Goal: Task Accomplishment & Management: Manage account settings

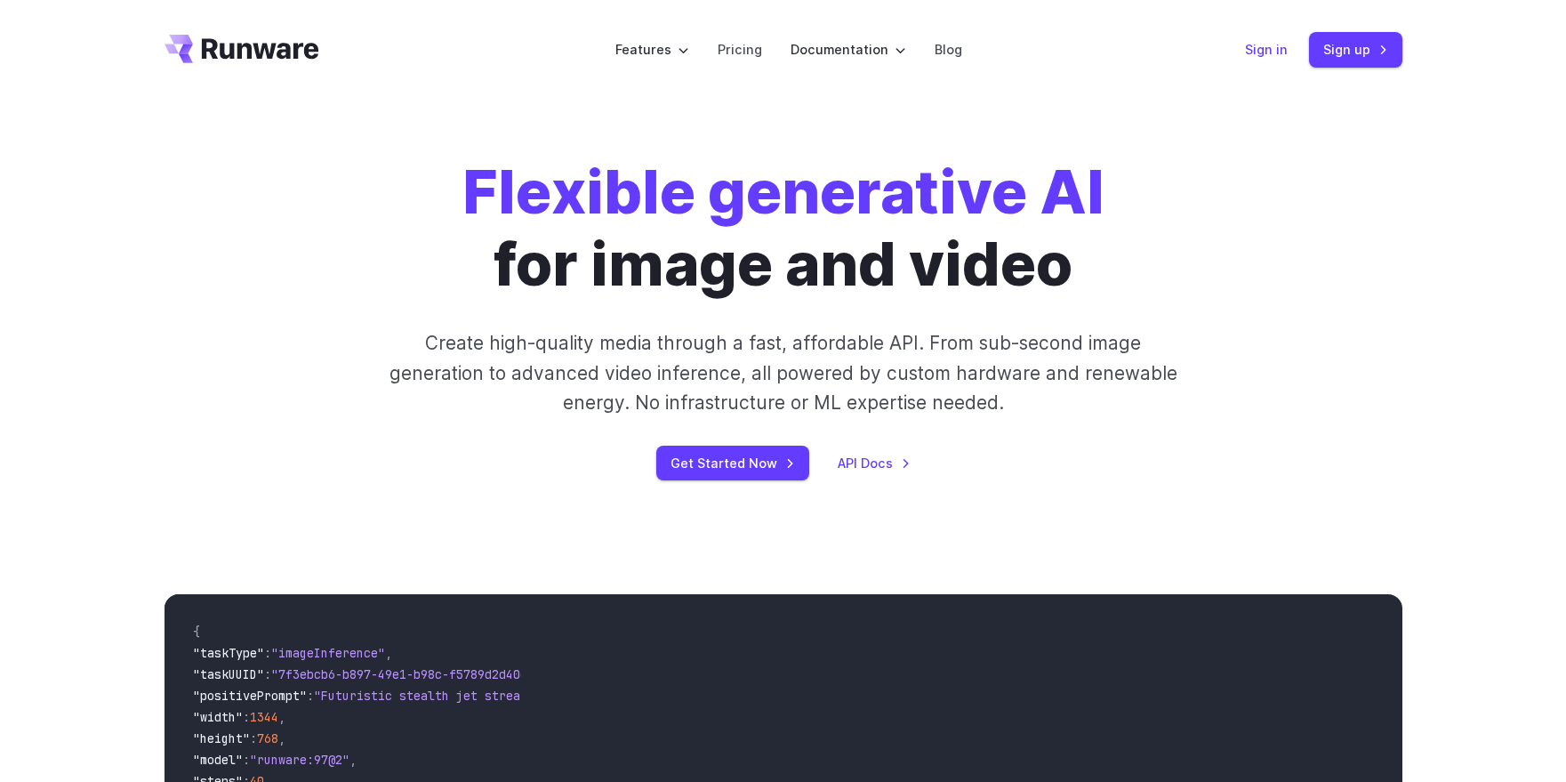
click at [1264, 47] on link "Sign in" at bounding box center [1266, 49] width 43 height 20
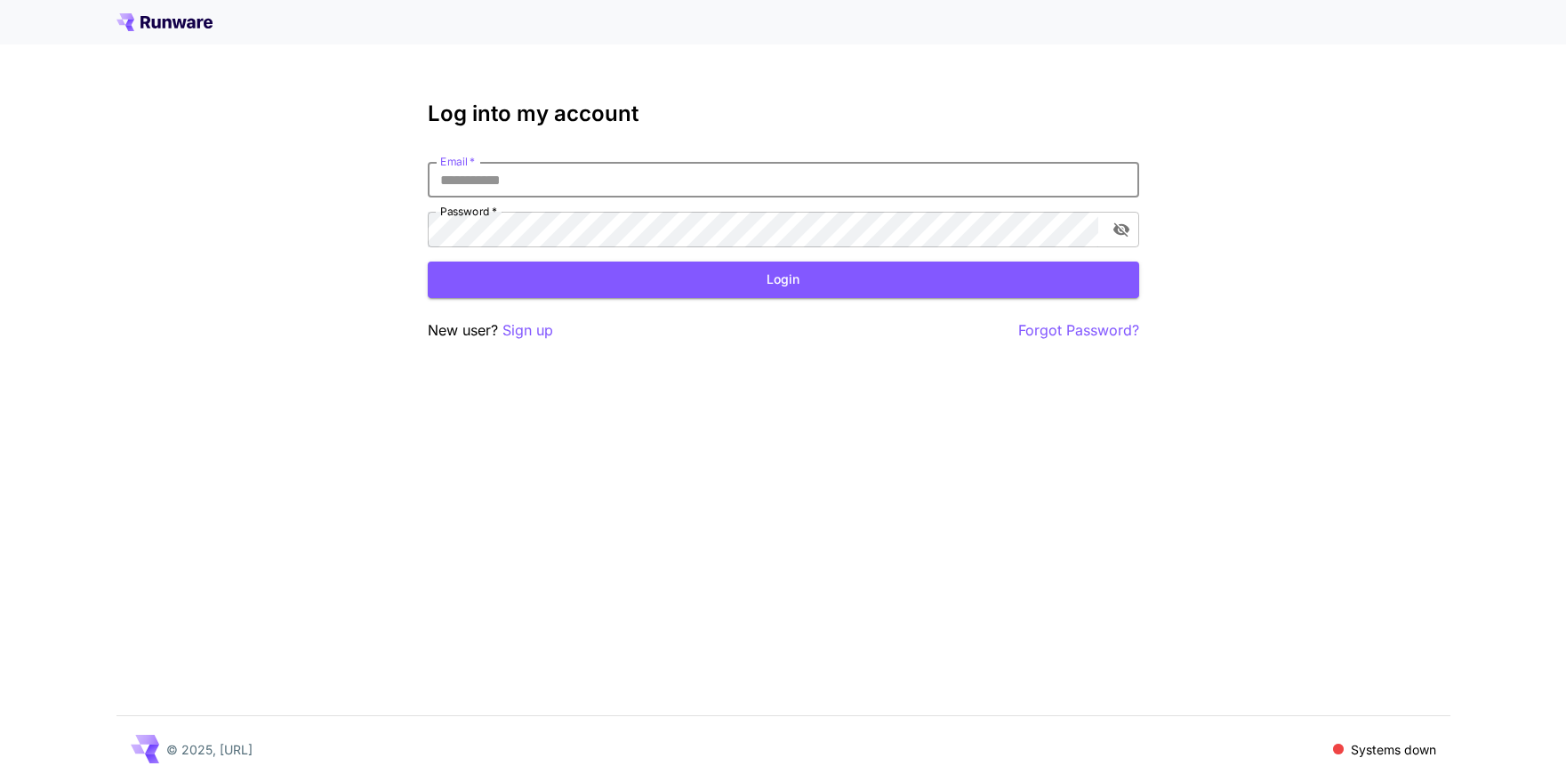
click at [768, 173] on input "Email   *" at bounding box center [784, 180] width 712 height 36
click at [0, 781] on com-1password-button at bounding box center [0, 782] width 0 height 0
type input "**********"
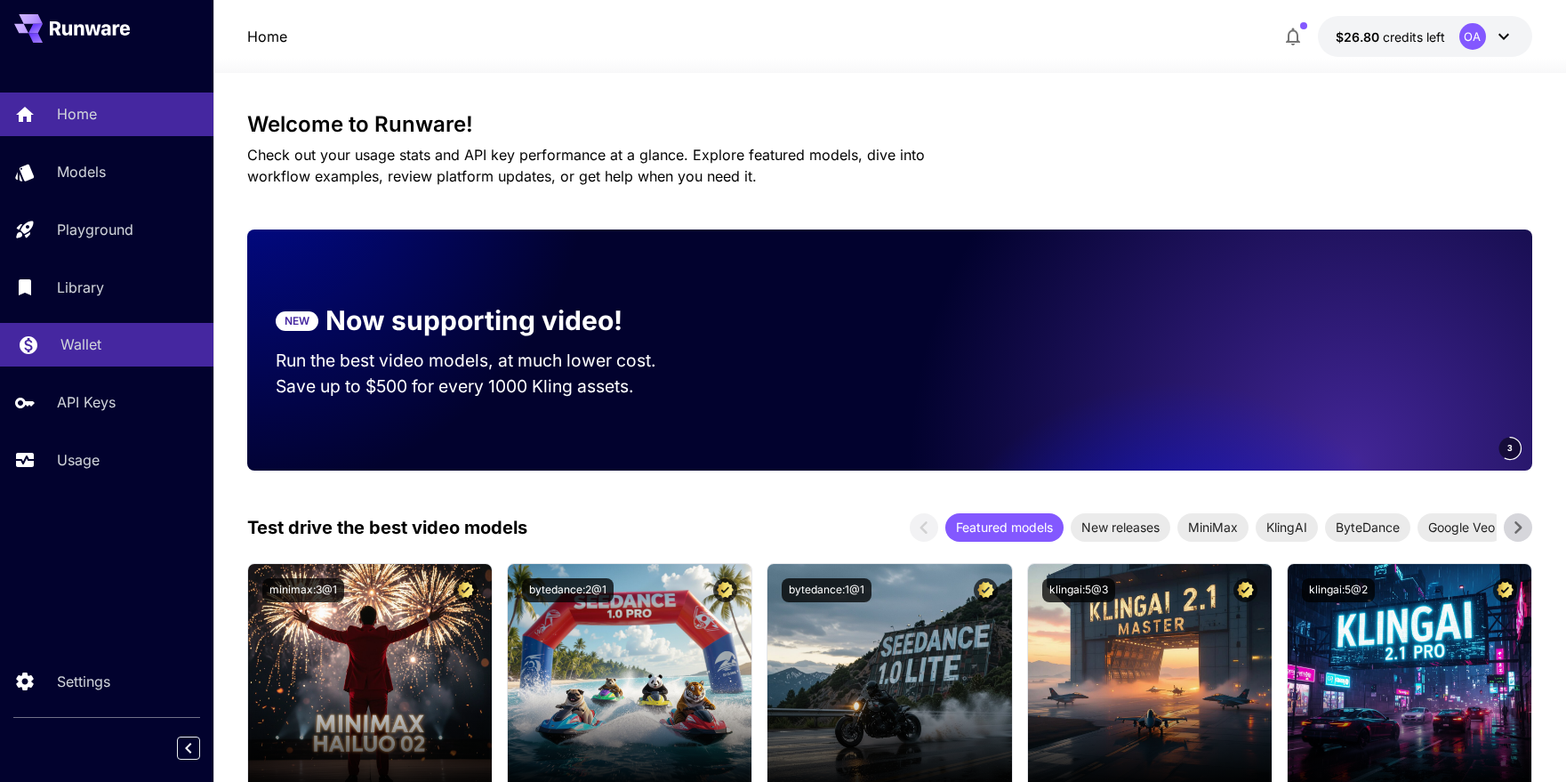
click at [124, 350] on div "Wallet" at bounding box center [129, 344] width 139 height 21
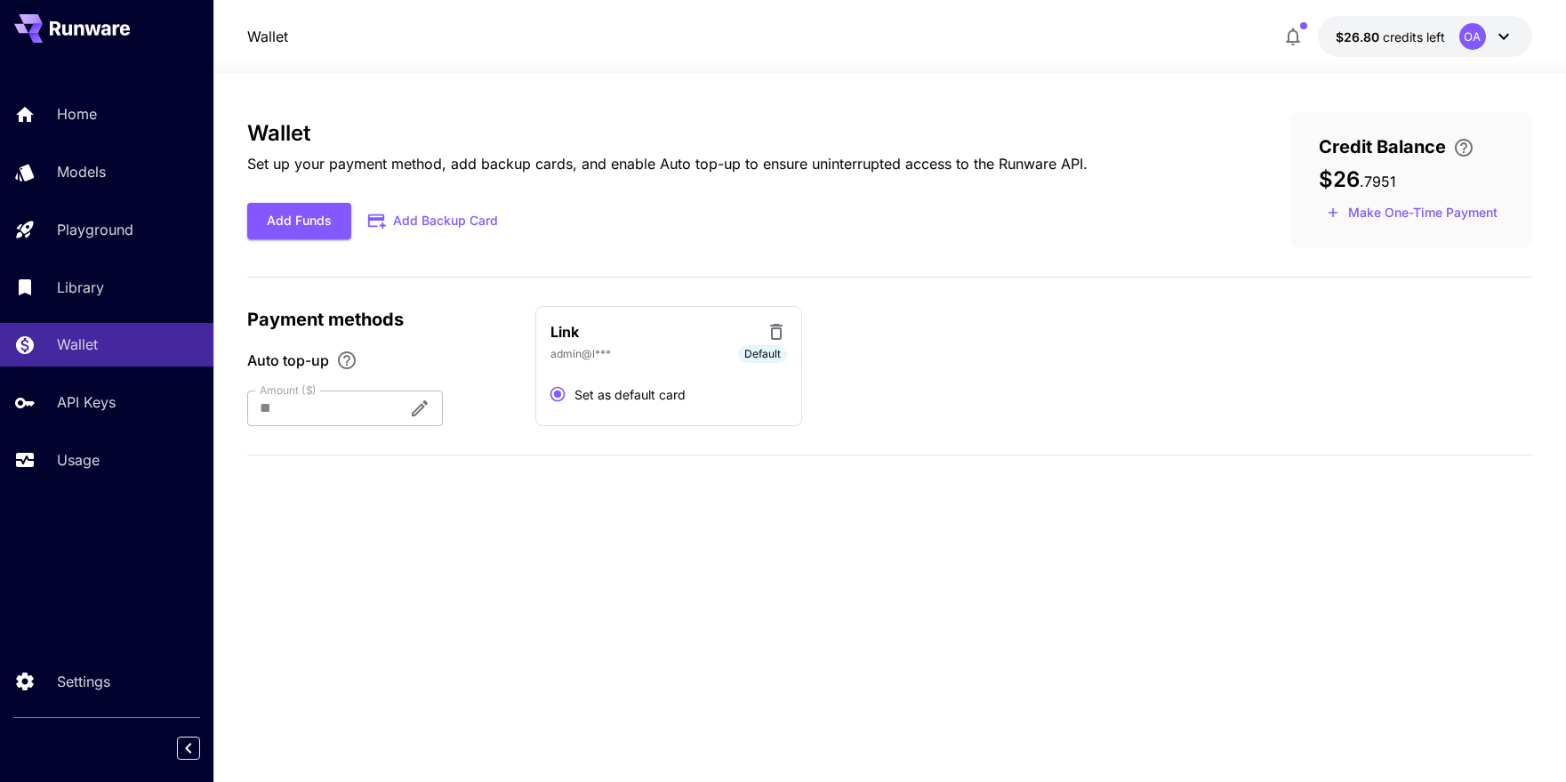
click at [99, 490] on div "Home Models Playground Library Wallet API Keys Usage" at bounding box center [106, 287] width 213 height 460
click at [115, 463] on div "Usage" at bounding box center [129, 459] width 139 height 21
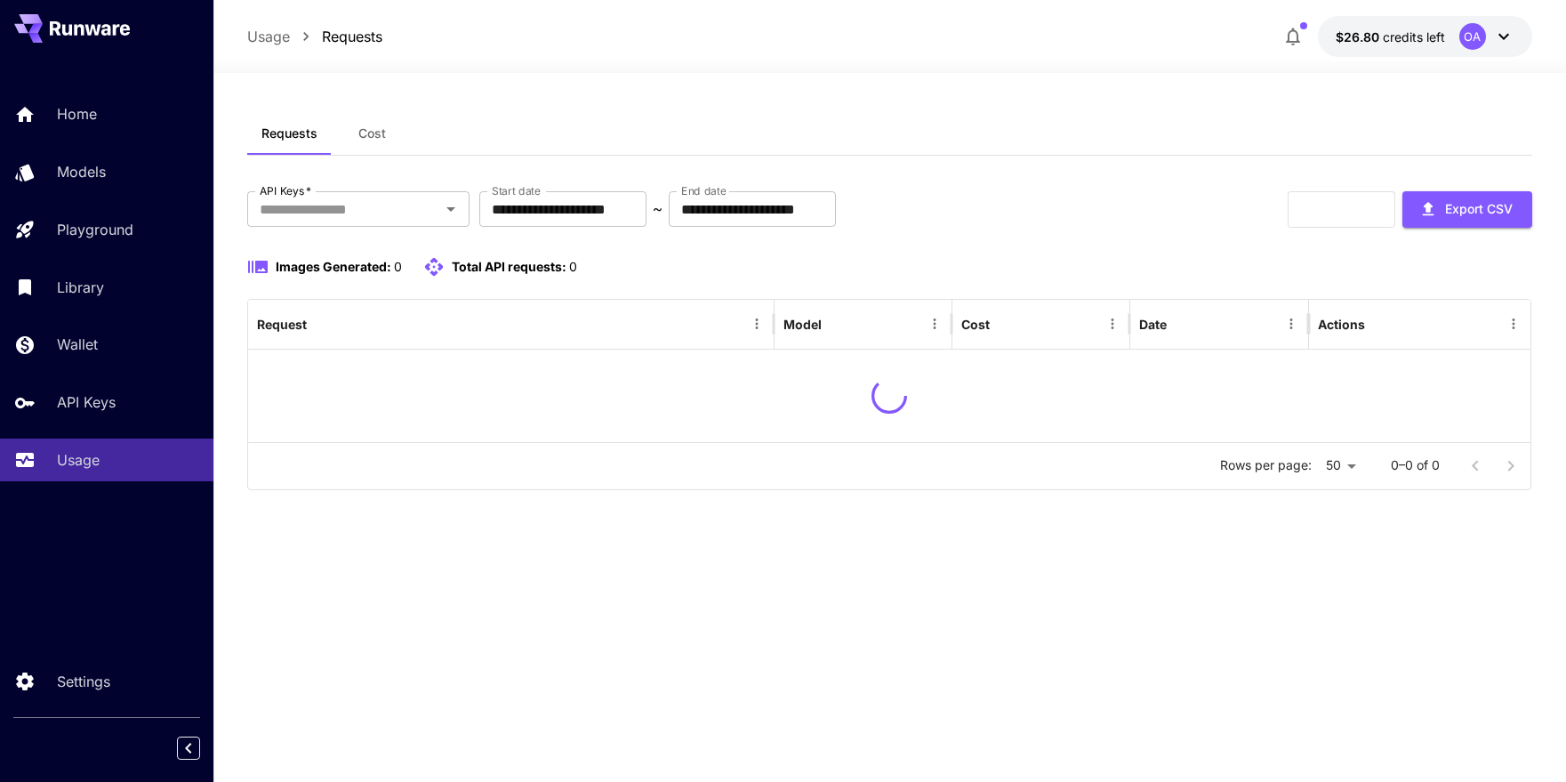
click at [374, 133] on span "Cost" at bounding box center [372, 133] width 28 height 16
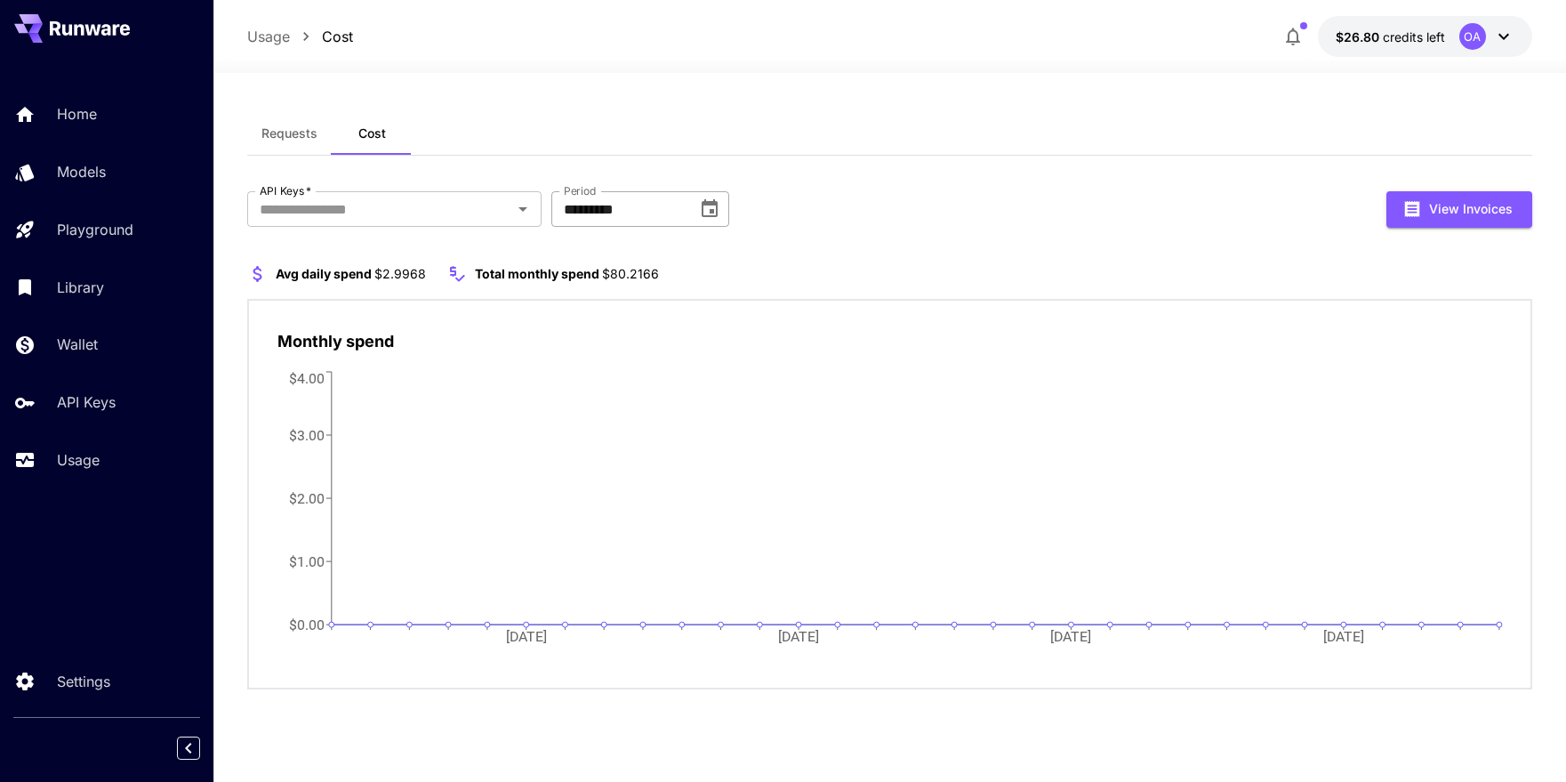
click at [660, 210] on input "*********" at bounding box center [617, 209] width 133 height 36
click at [708, 208] on icon "Choose date, selected date is Jul 31, 2025" at bounding box center [709, 208] width 21 height 21
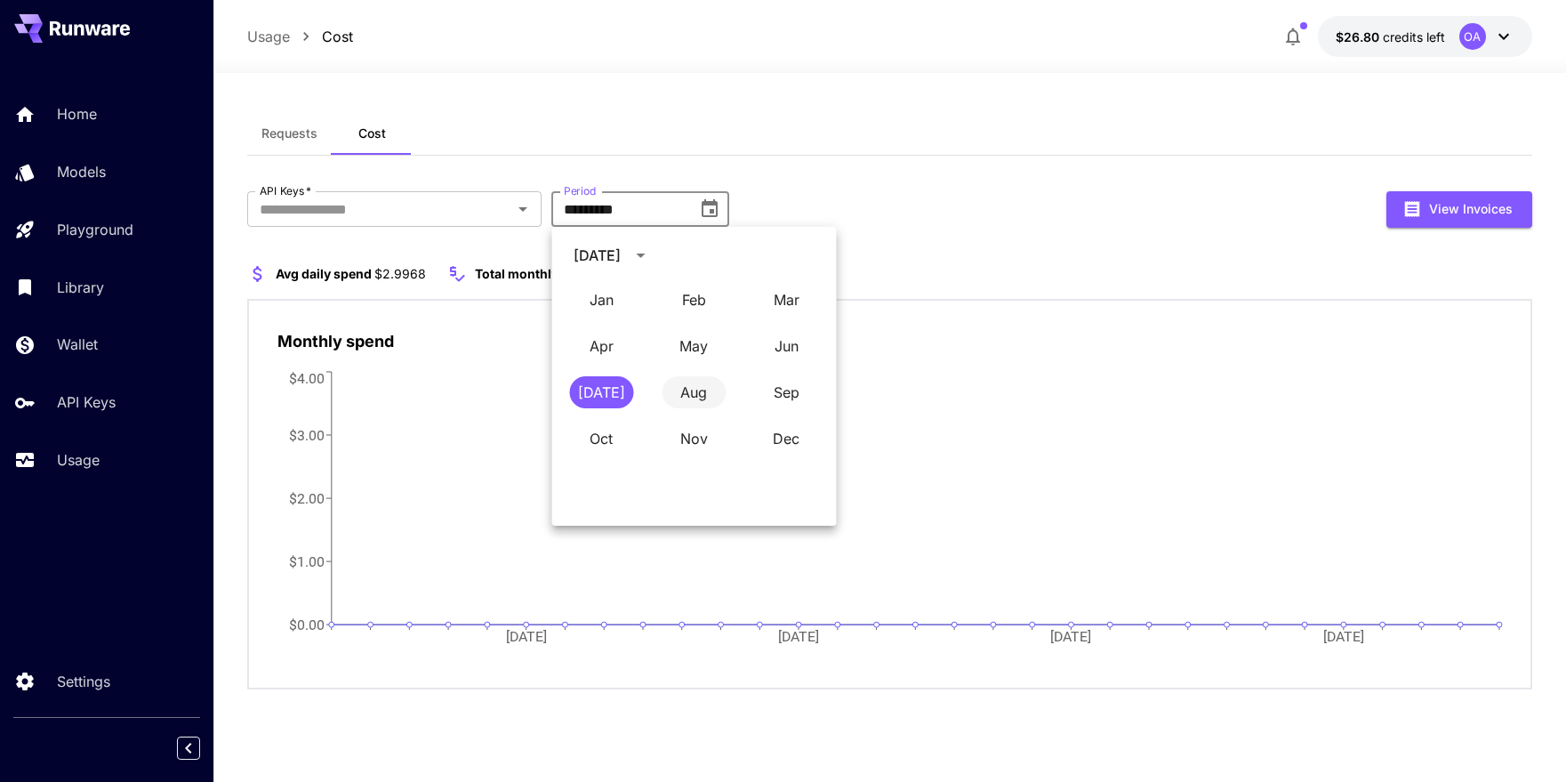
click at [687, 400] on button "Aug" at bounding box center [694, 392] width 64 height 32
type input "**********"
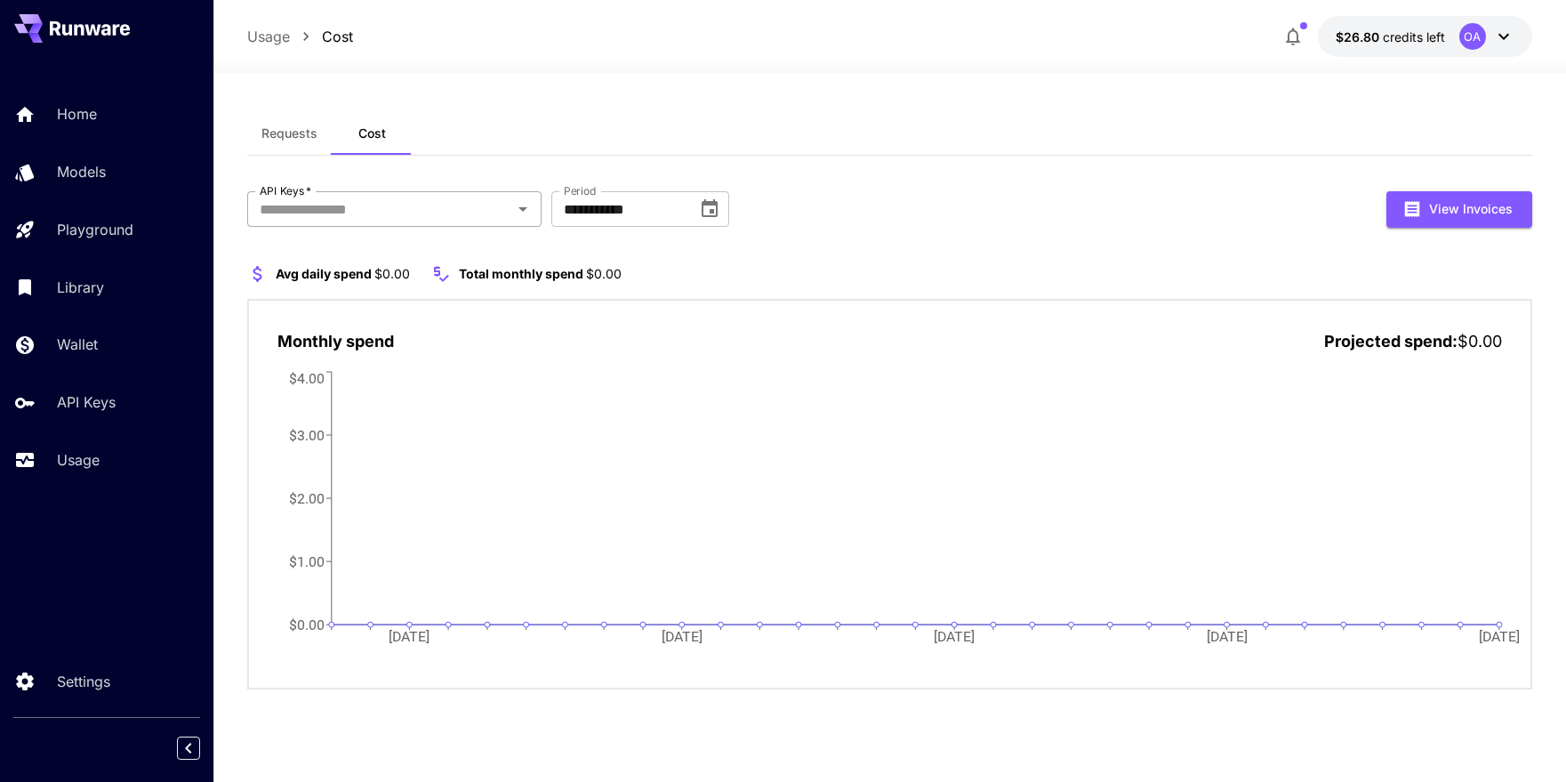
click at [438, 221] on input "API Keys   *" at bounding box center [380, 209] width 254 height 25
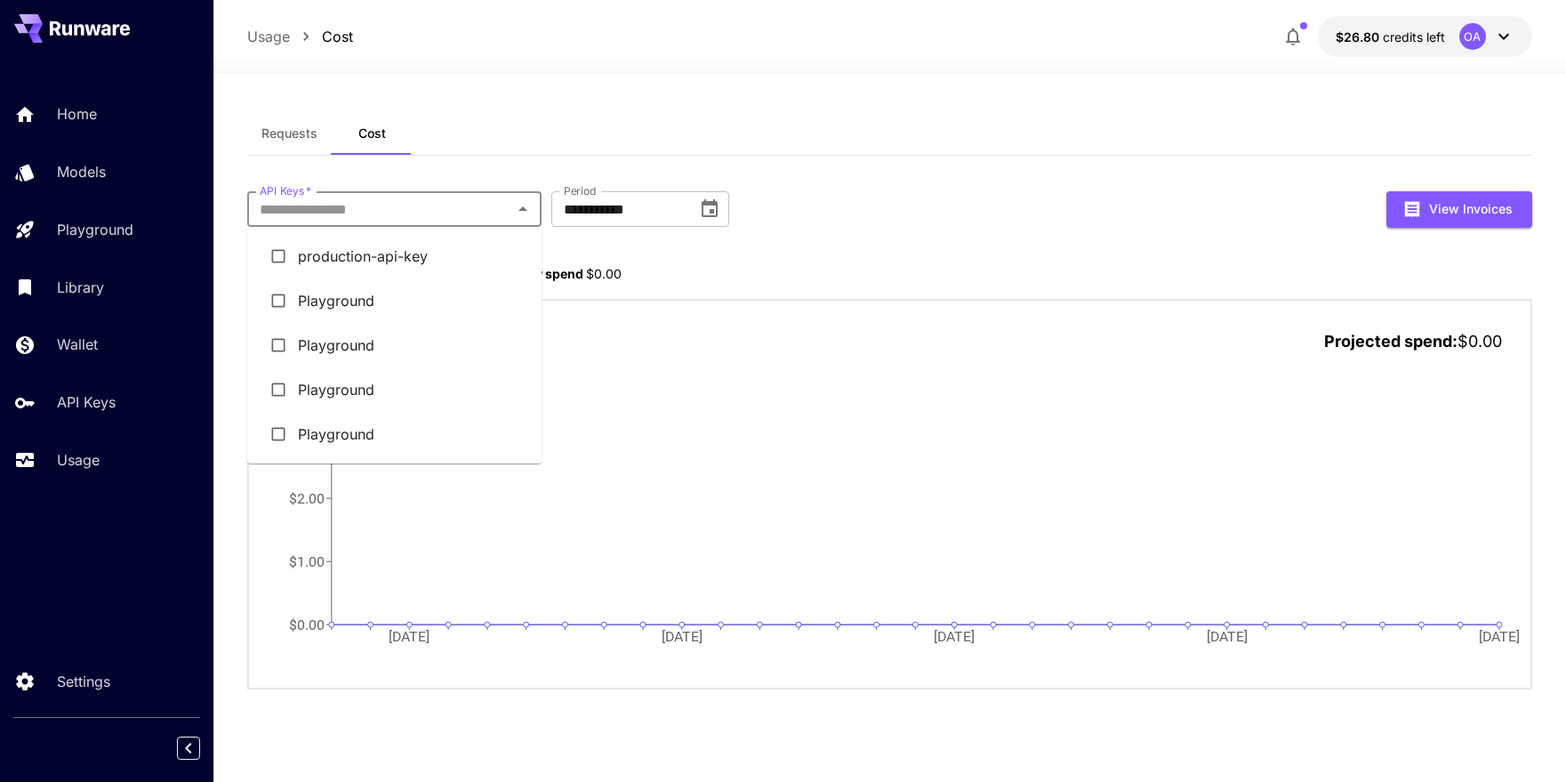
click at [458, 253] on li "production-api-key" at bounding box center [394, 256] width 294 height 44
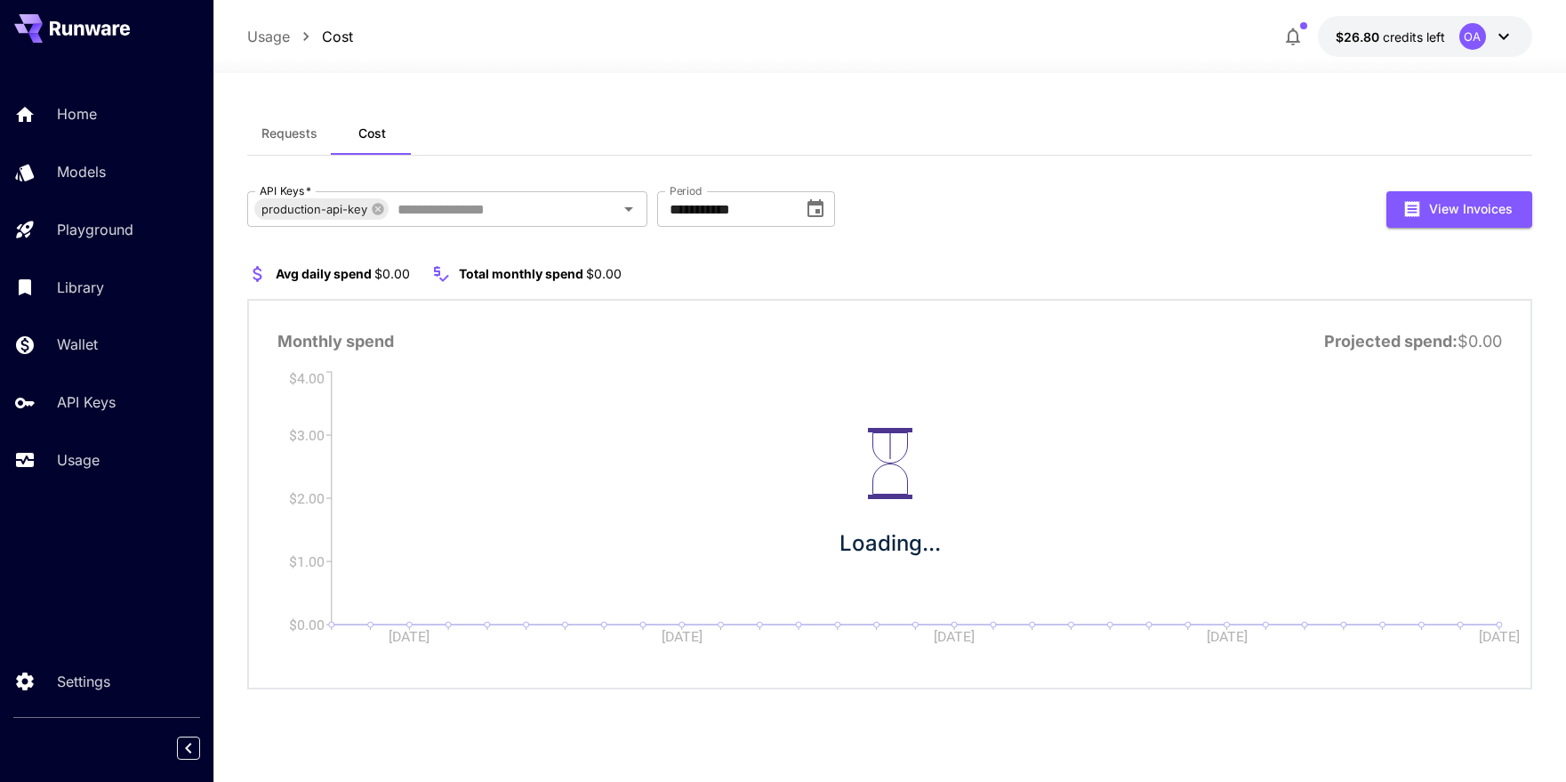
click at [766, 261] on div "**********" at bounding box center [889, 440] width 1285 height 498
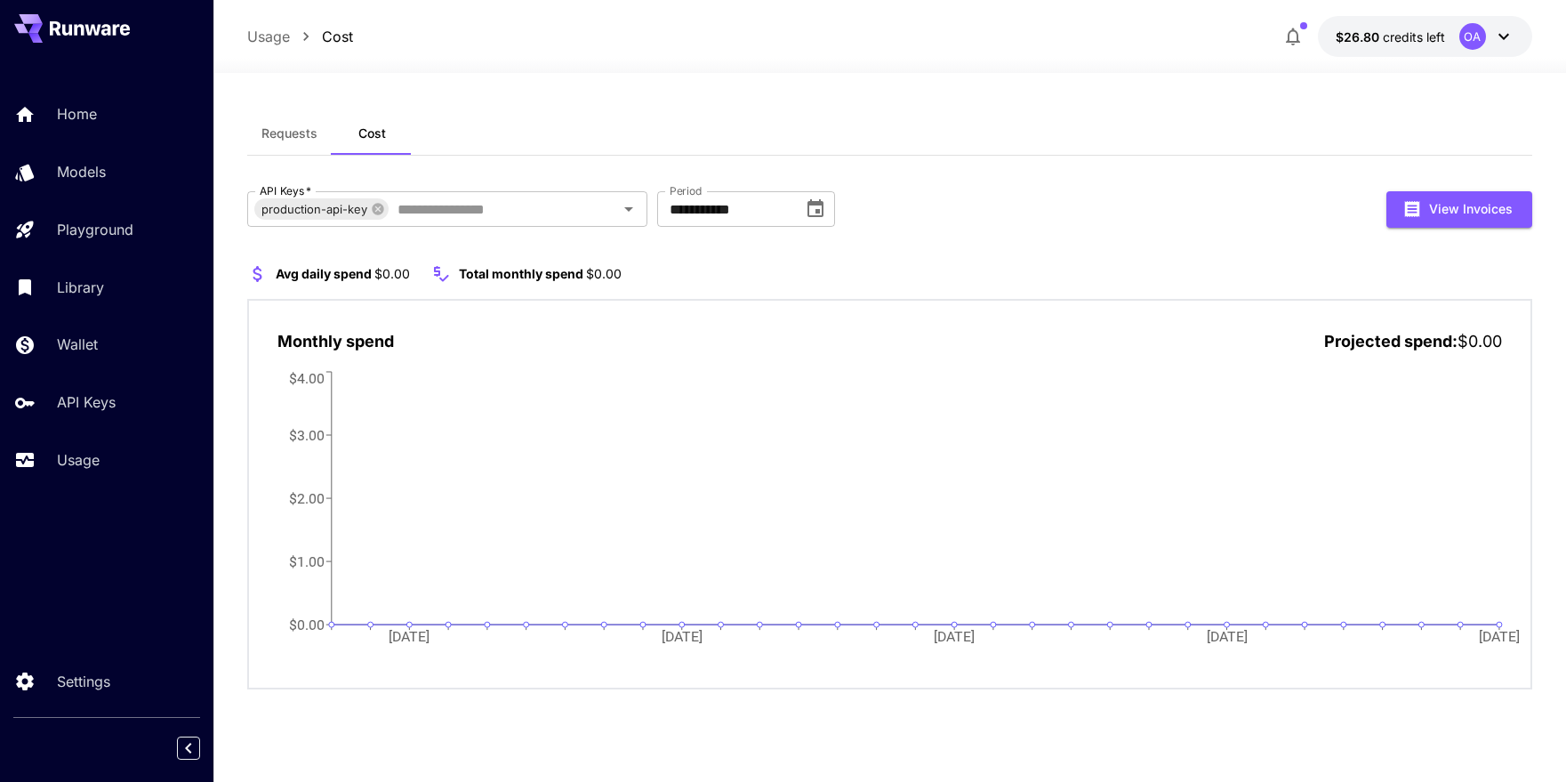
click at [300, 136] on span "Requests" at bounding box center [289, 133] width 56 height 16
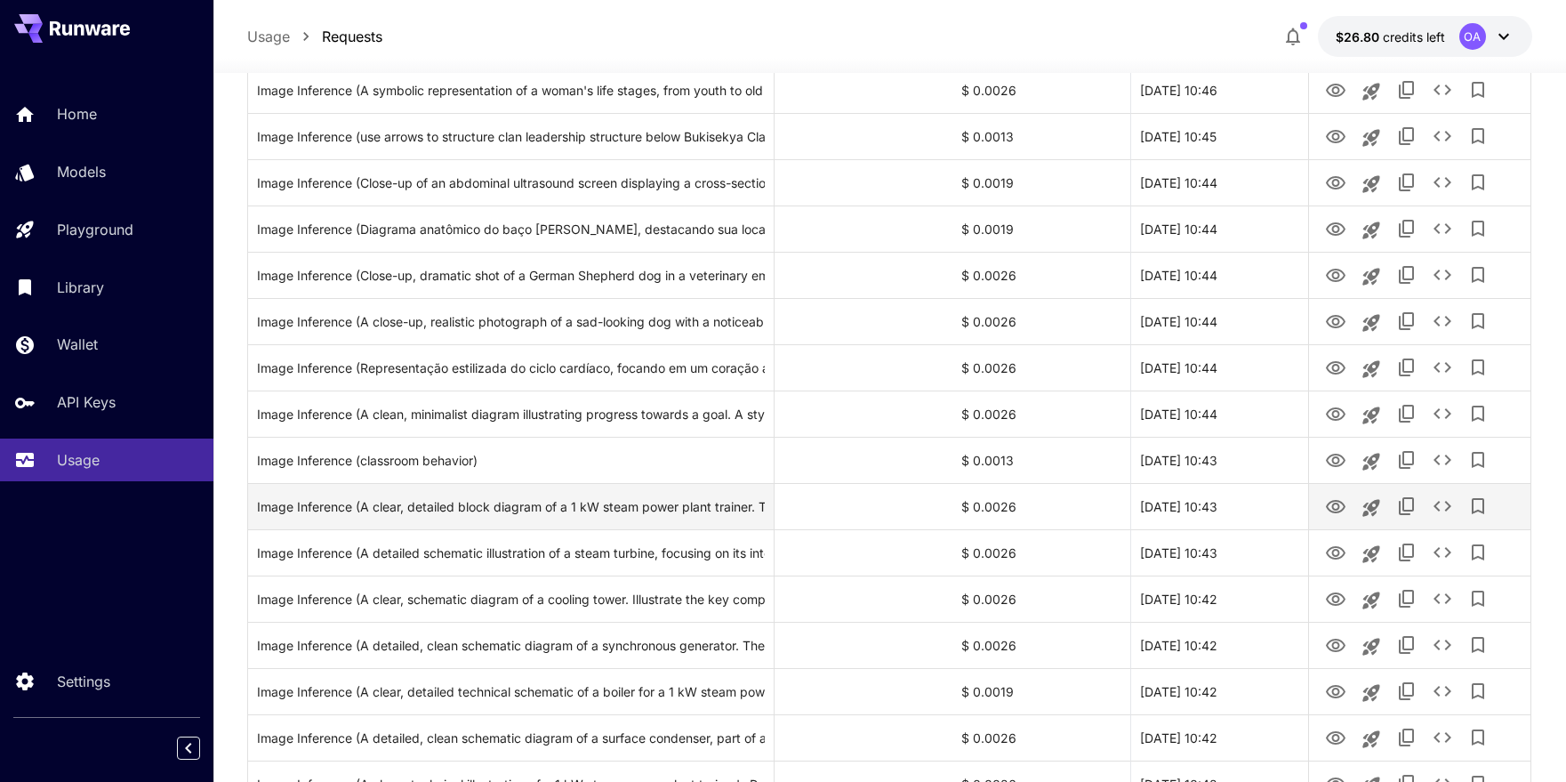
scroll to position [1981, 0]
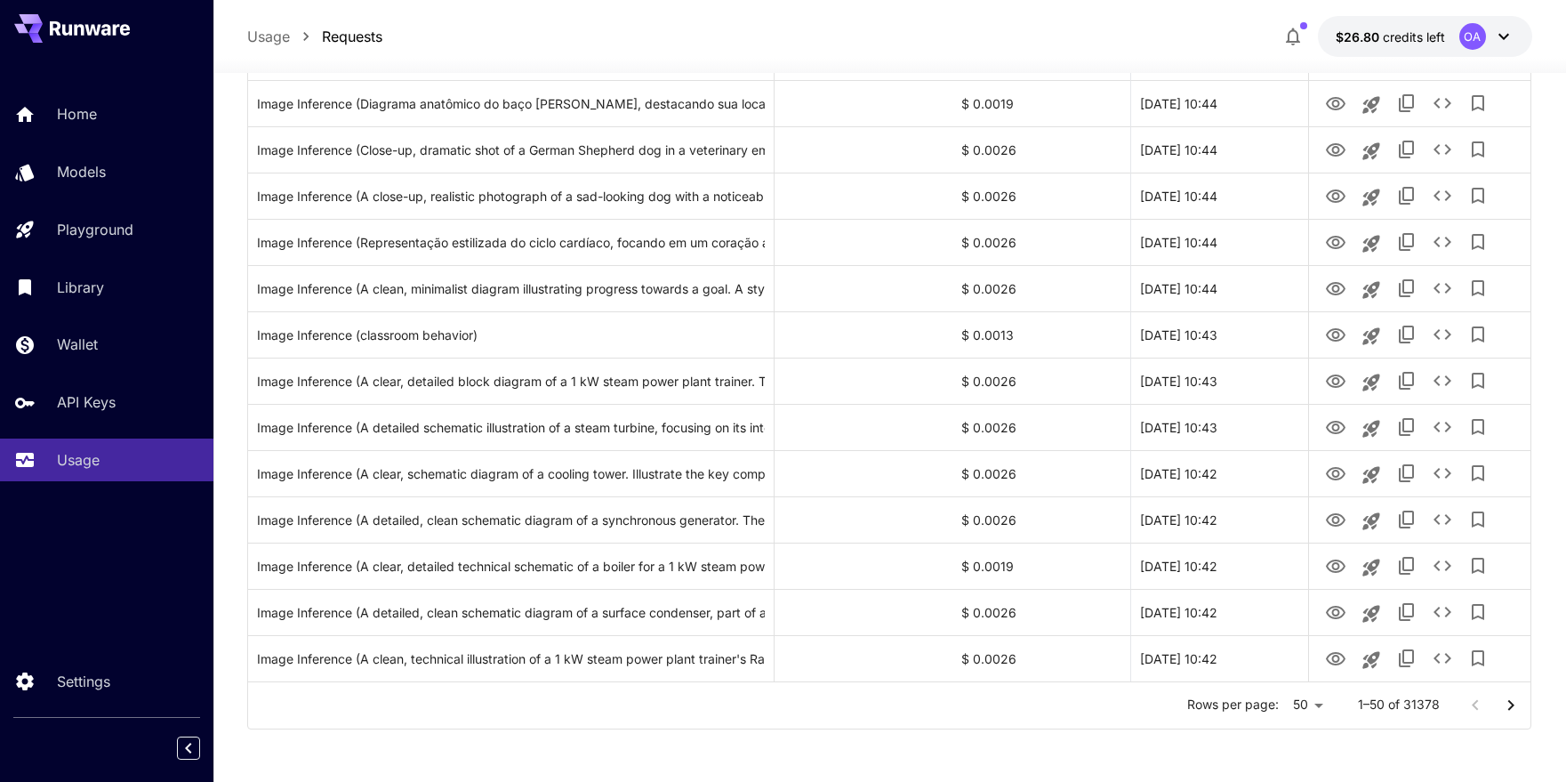
click at [1435, 43] on span "credits left" at bounding box center [1414, 36] width 62 height 15
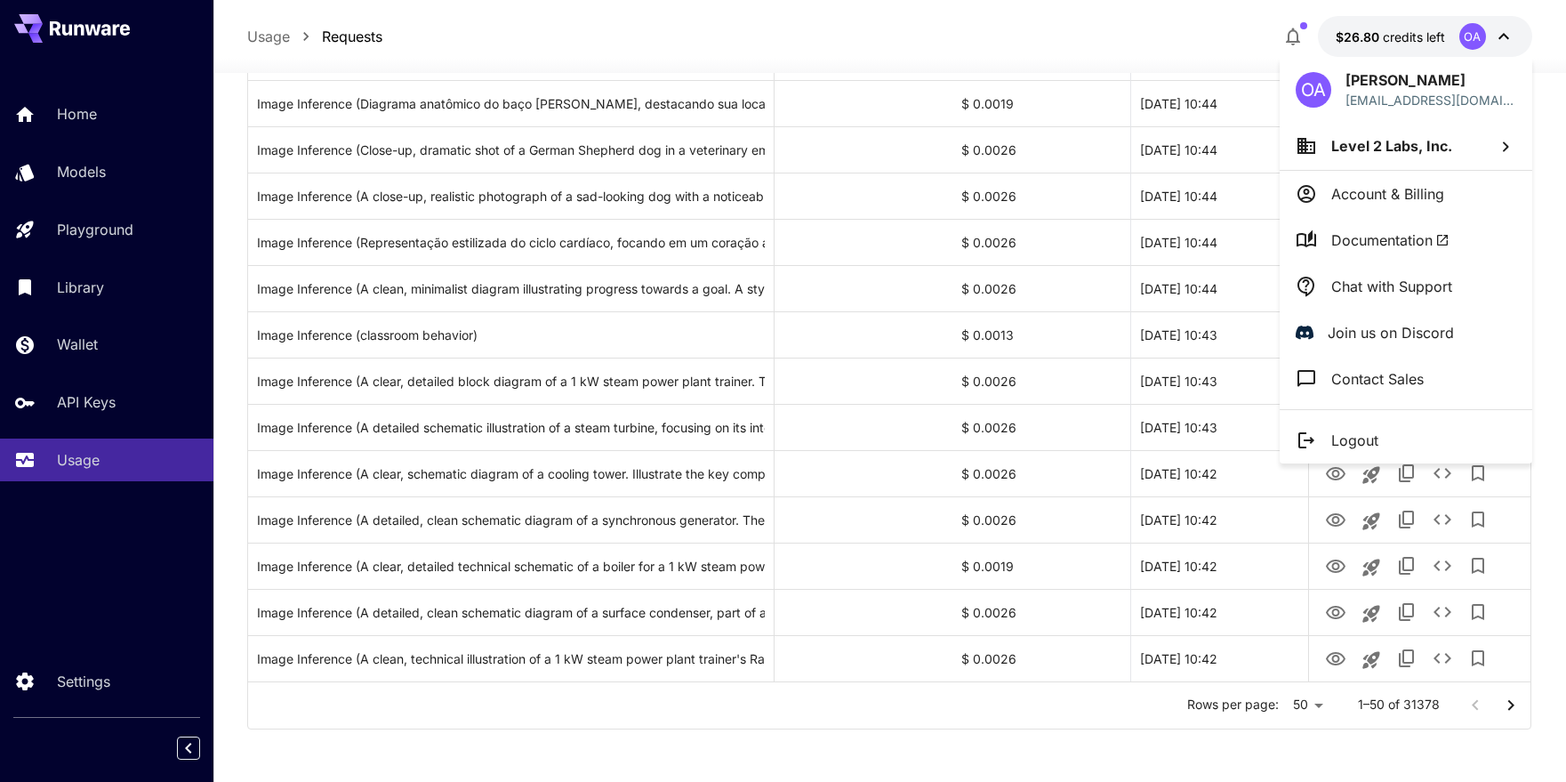
click at [1380, 183] on p "Account & Billing" at bounding box center [1388, 193] width 113 height 21
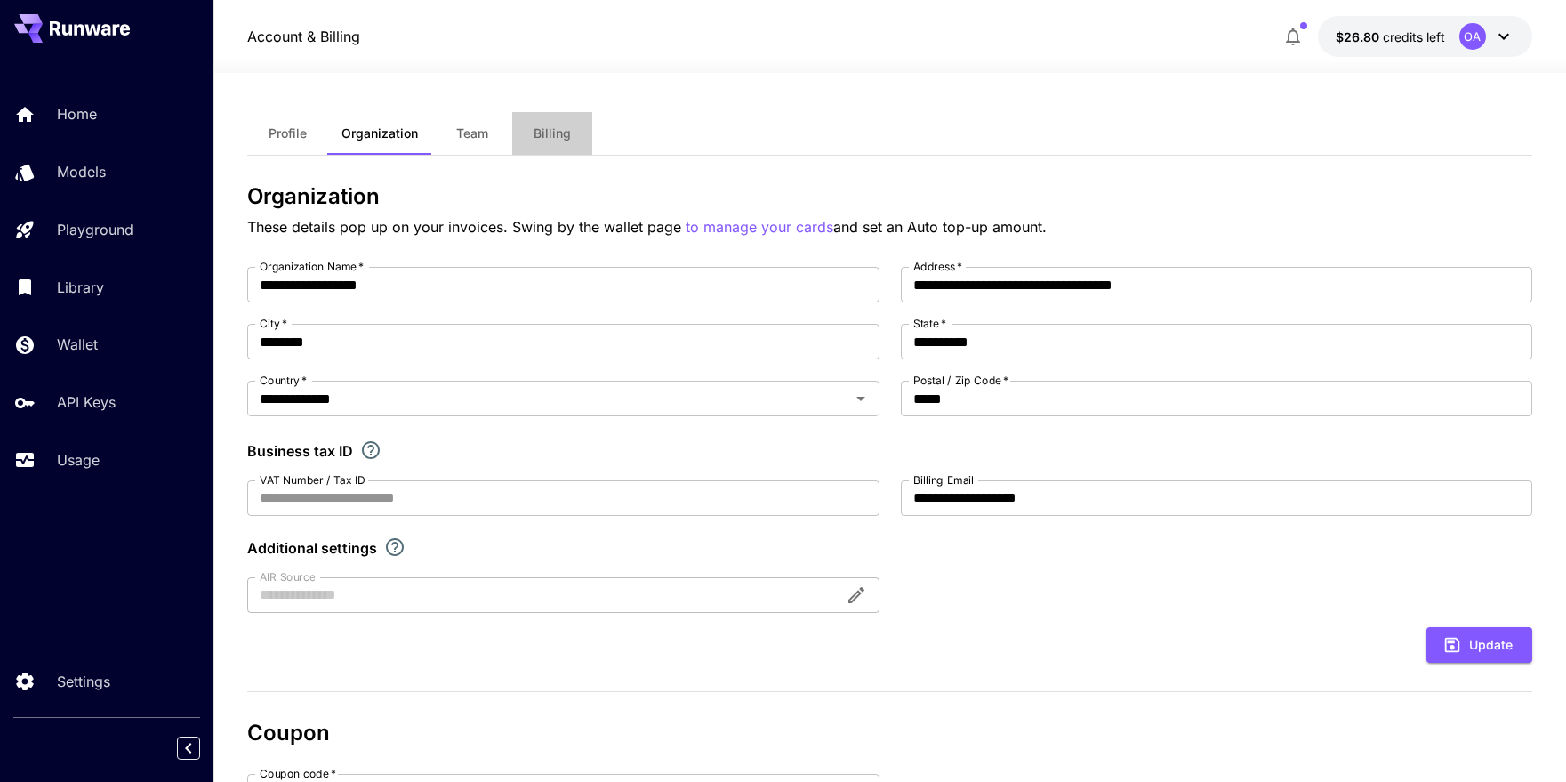
click at [549, 131] on span "Billing" at bounding box center [552, 133] width 37 height 16
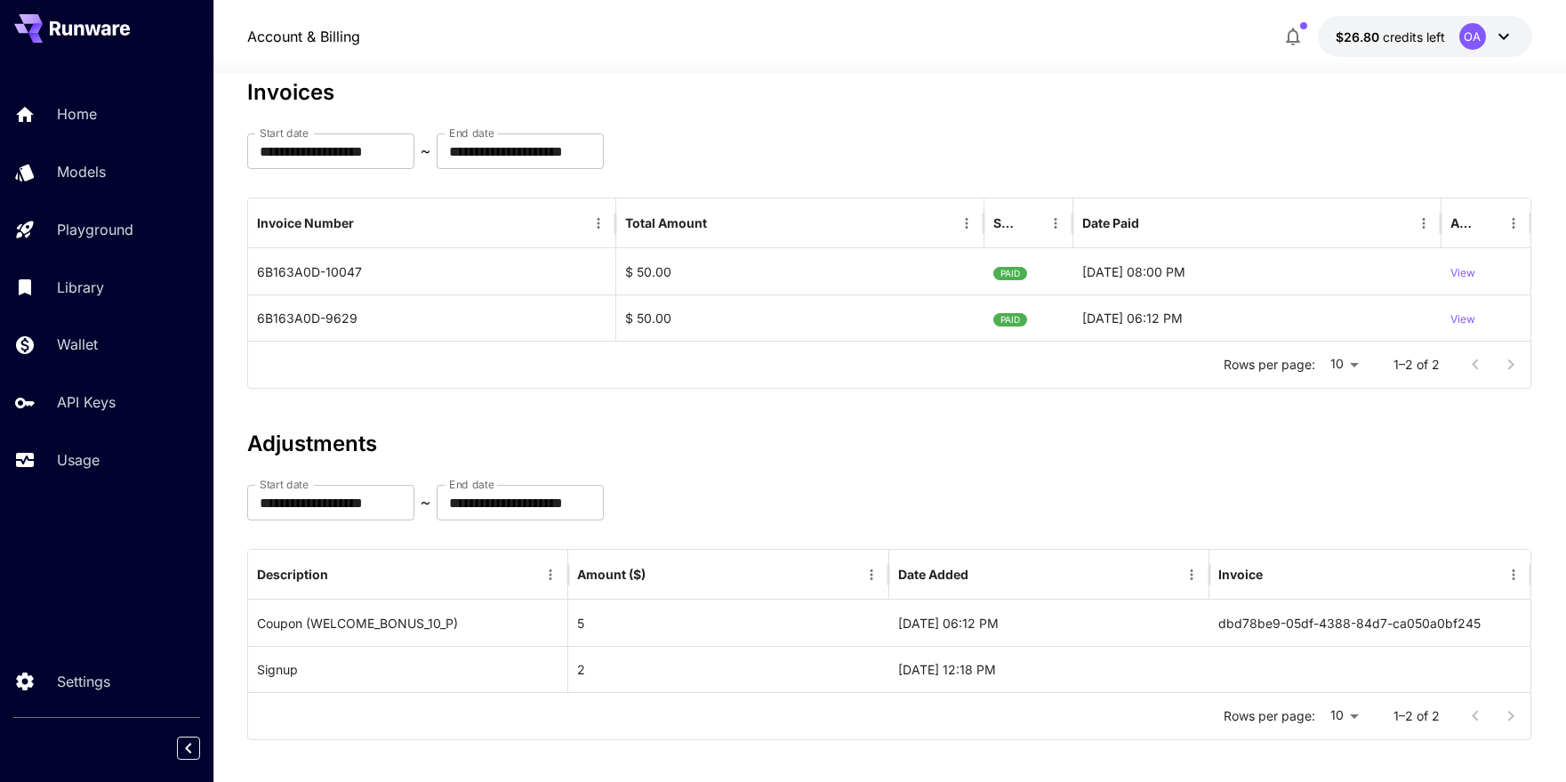
scroll to position [116, 0]
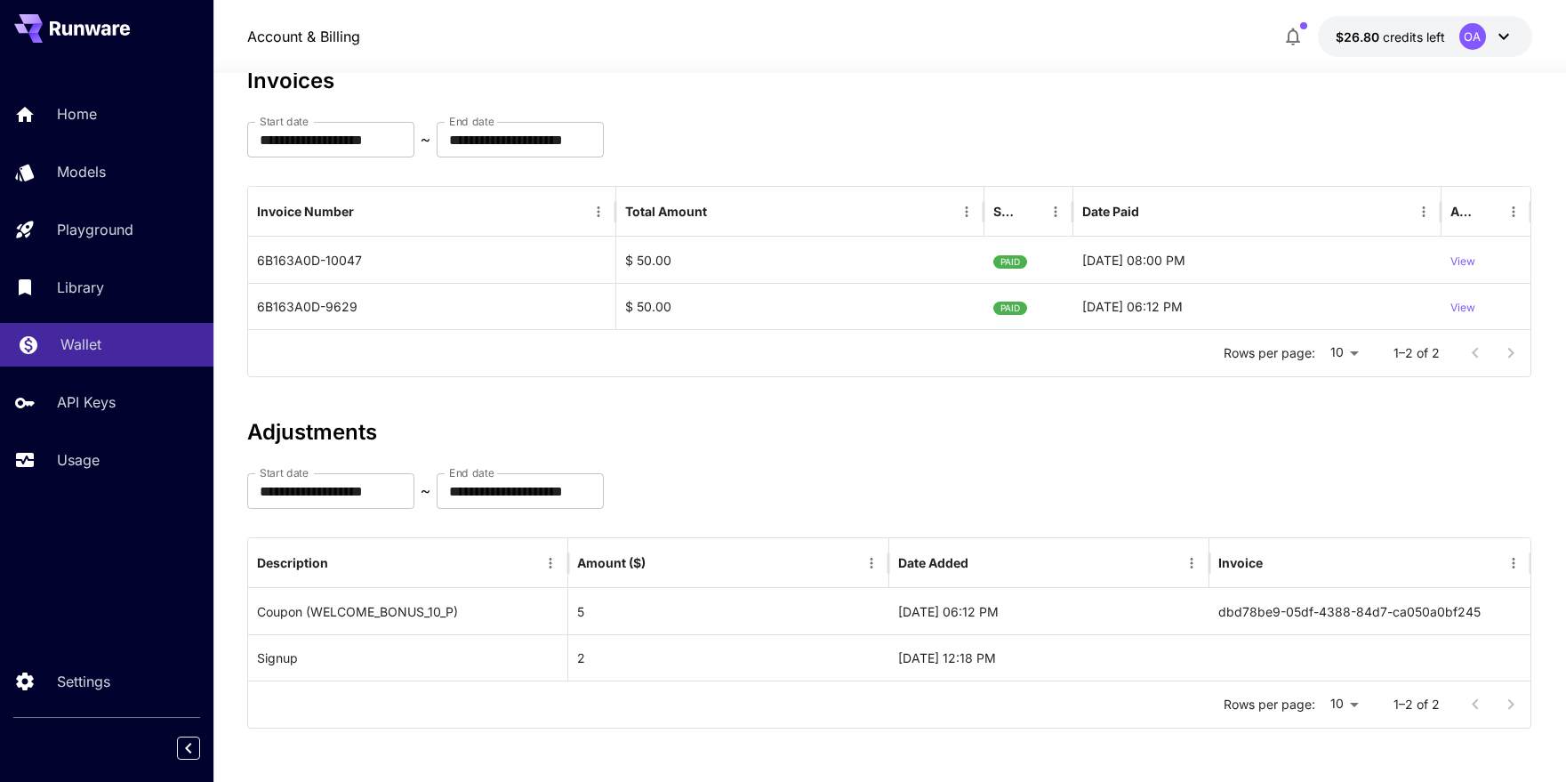
click at [126, 345] on div "Wallet" at bounding box center [129, 344] width 139 height 21
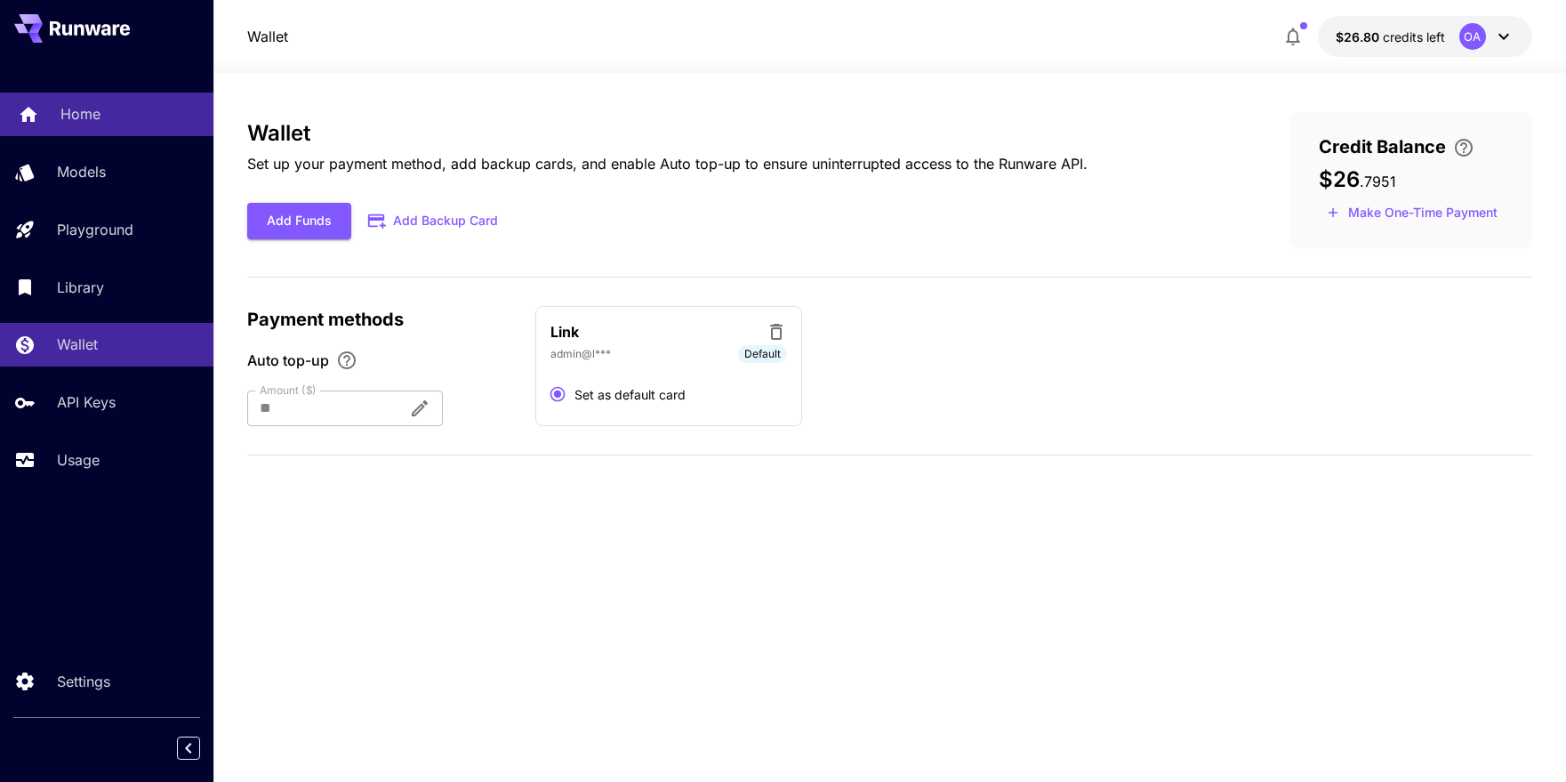
click at [84, 99] on link "Home" at bounding box center [106, 115] width 213 height 44
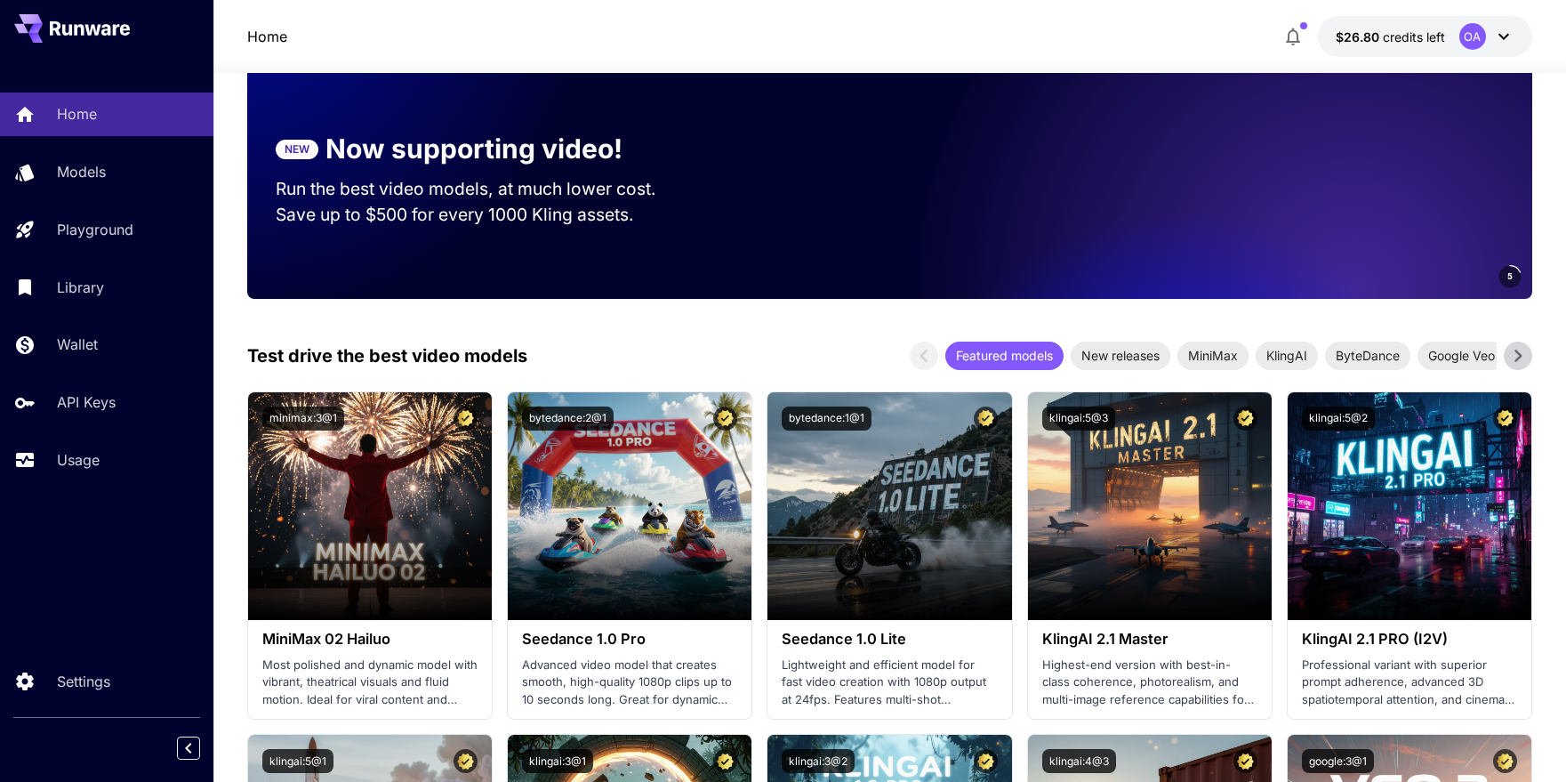
scroll to position [324, 0]
